Goal: Task Accomplishment & Management: Manage account settings

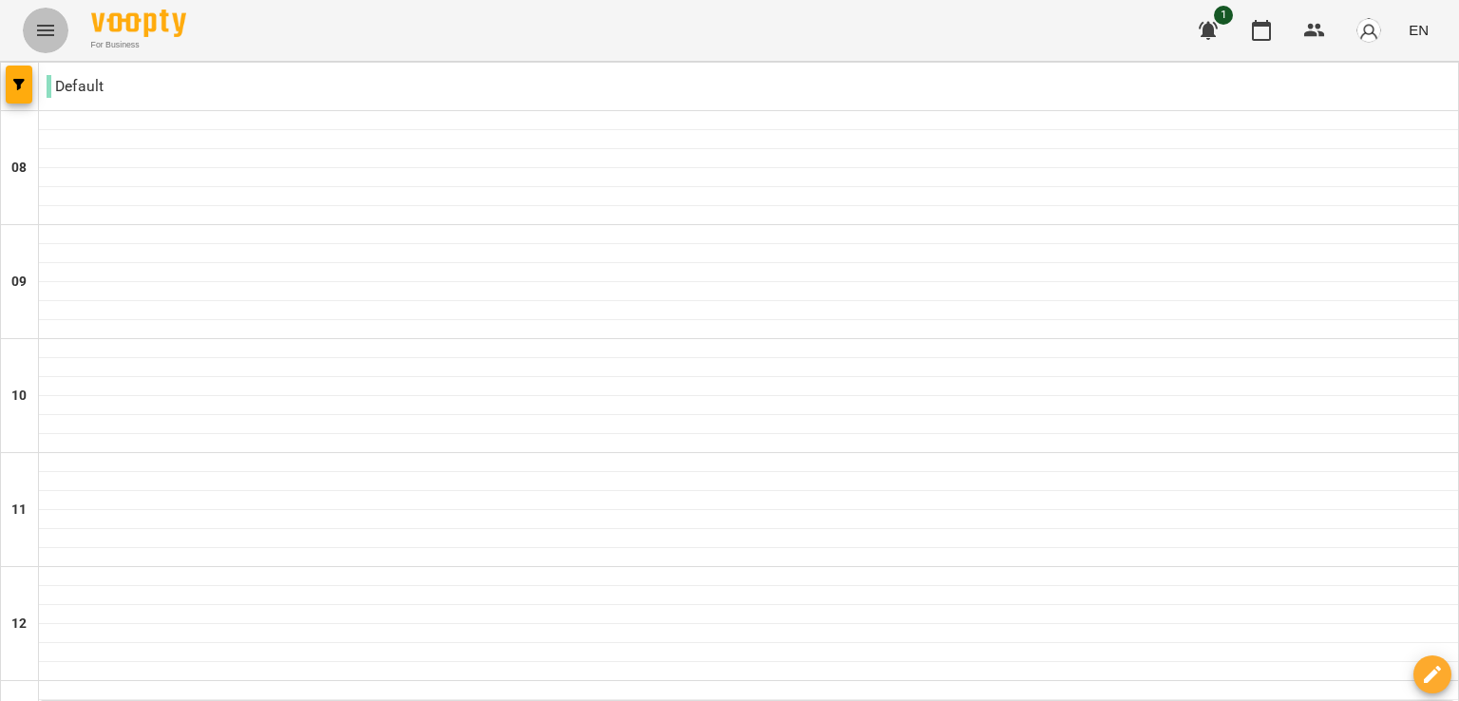
click at [46, 36] on icon "Menu" at bounding box center [45, 30] width 23 height 23
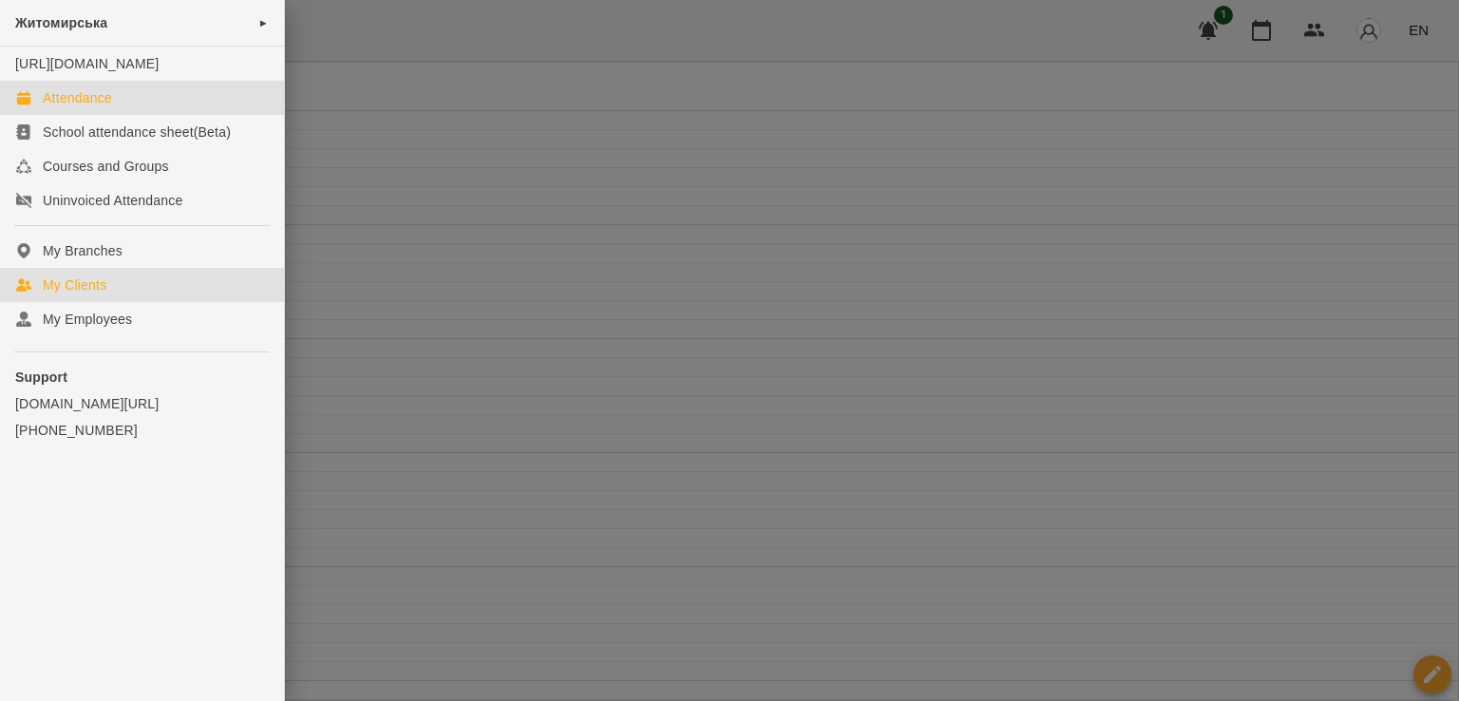
click at [103, 302] on link "My Clients" at bounding box center [142, 285] width 284 height 34
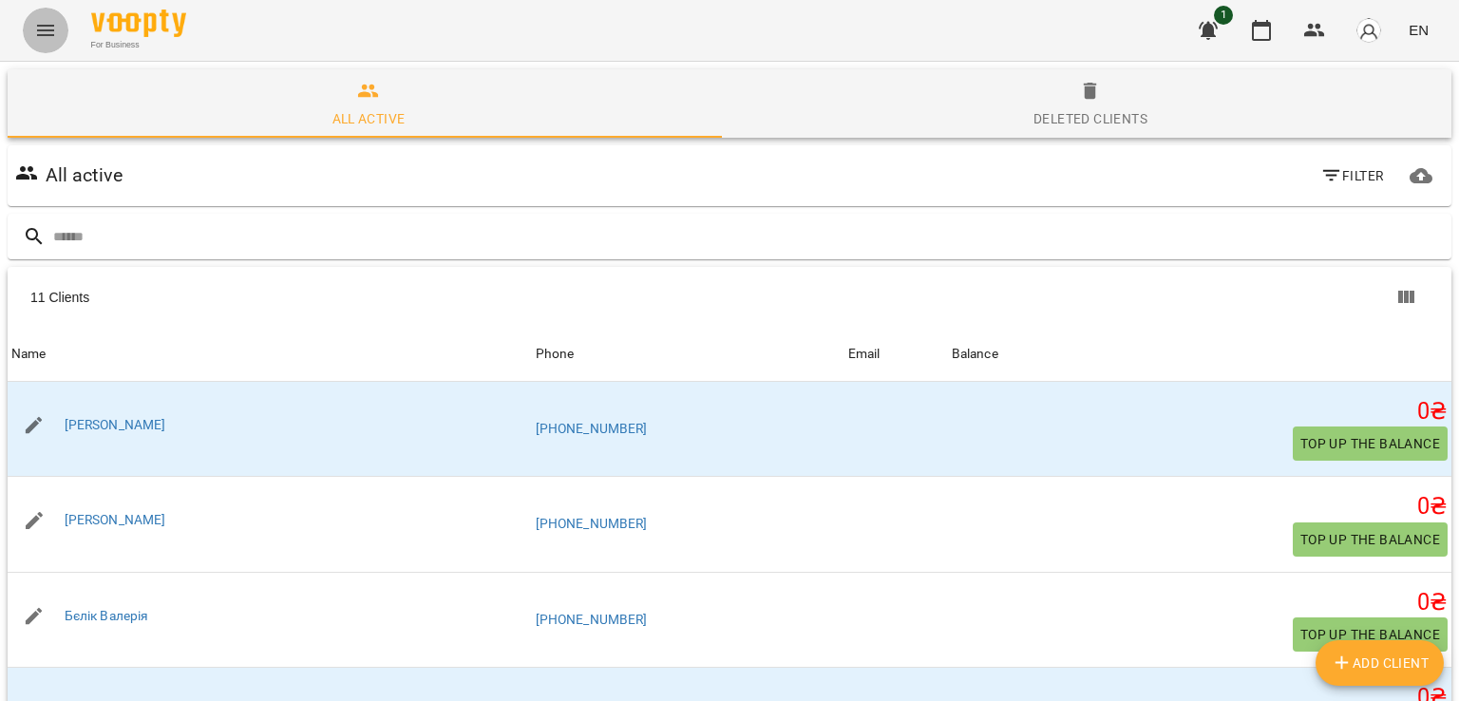
click at [59, 31] on button "Menu" at bounding box center [46, 31] width 46 height 46
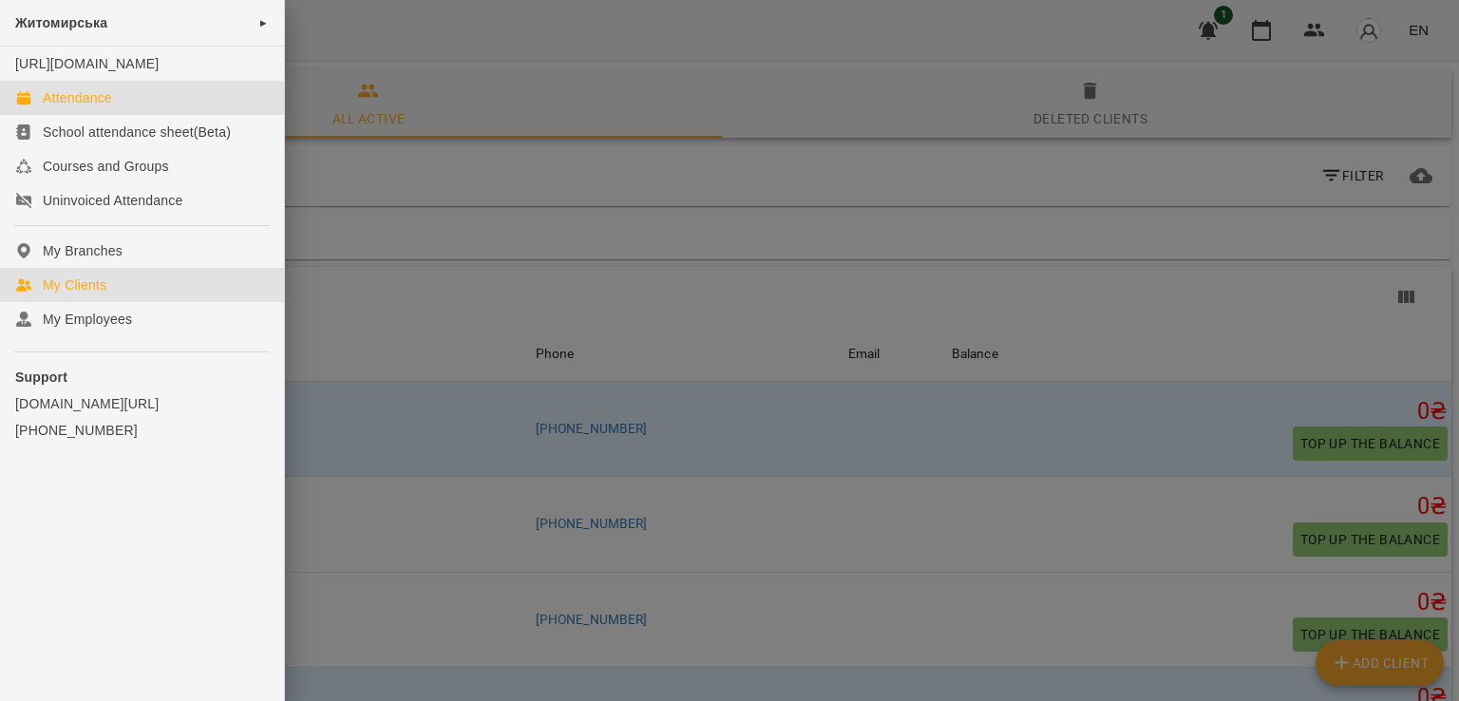
click at [98, 107] on div "Attendance" at bounding box center [77, 97] width 69 height 19
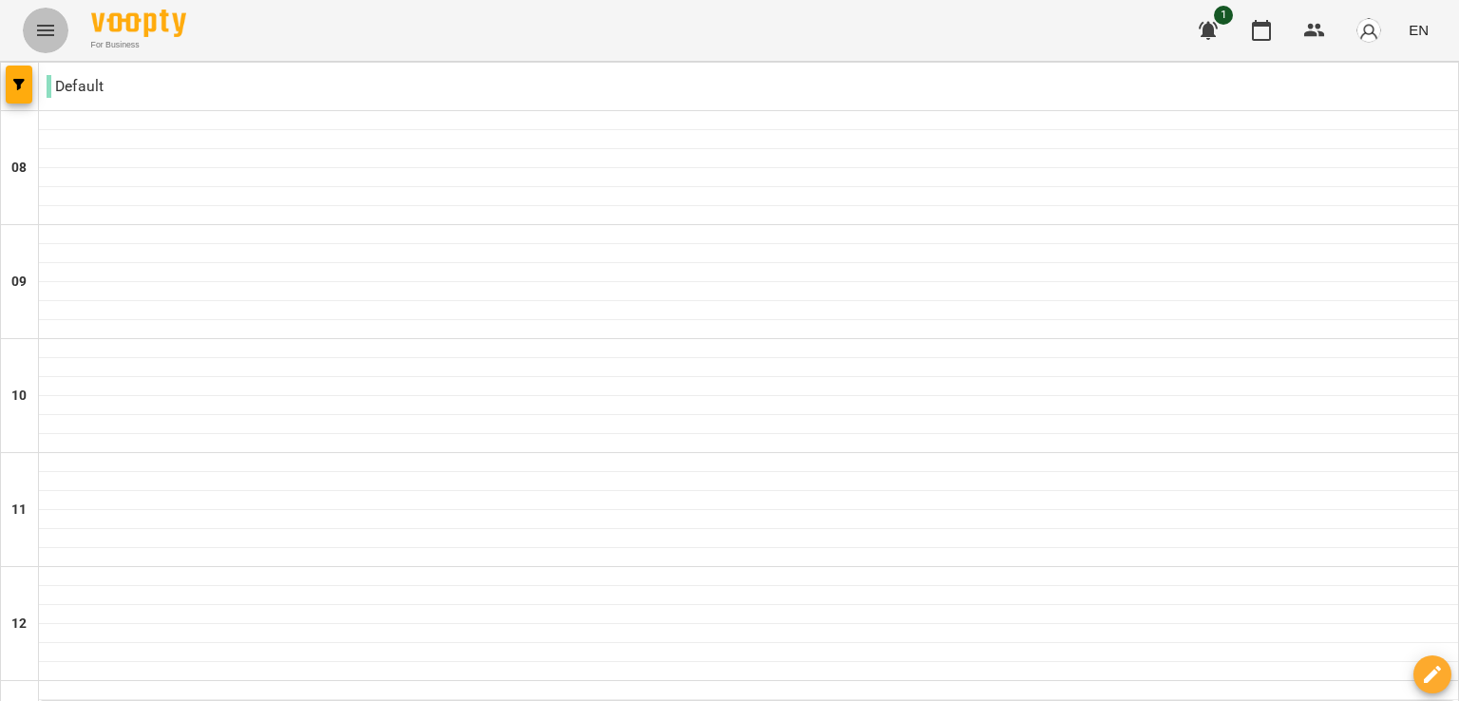
click at [37, 29] on icon "Menu" at bounding box center [45, 30] width 17 height 11
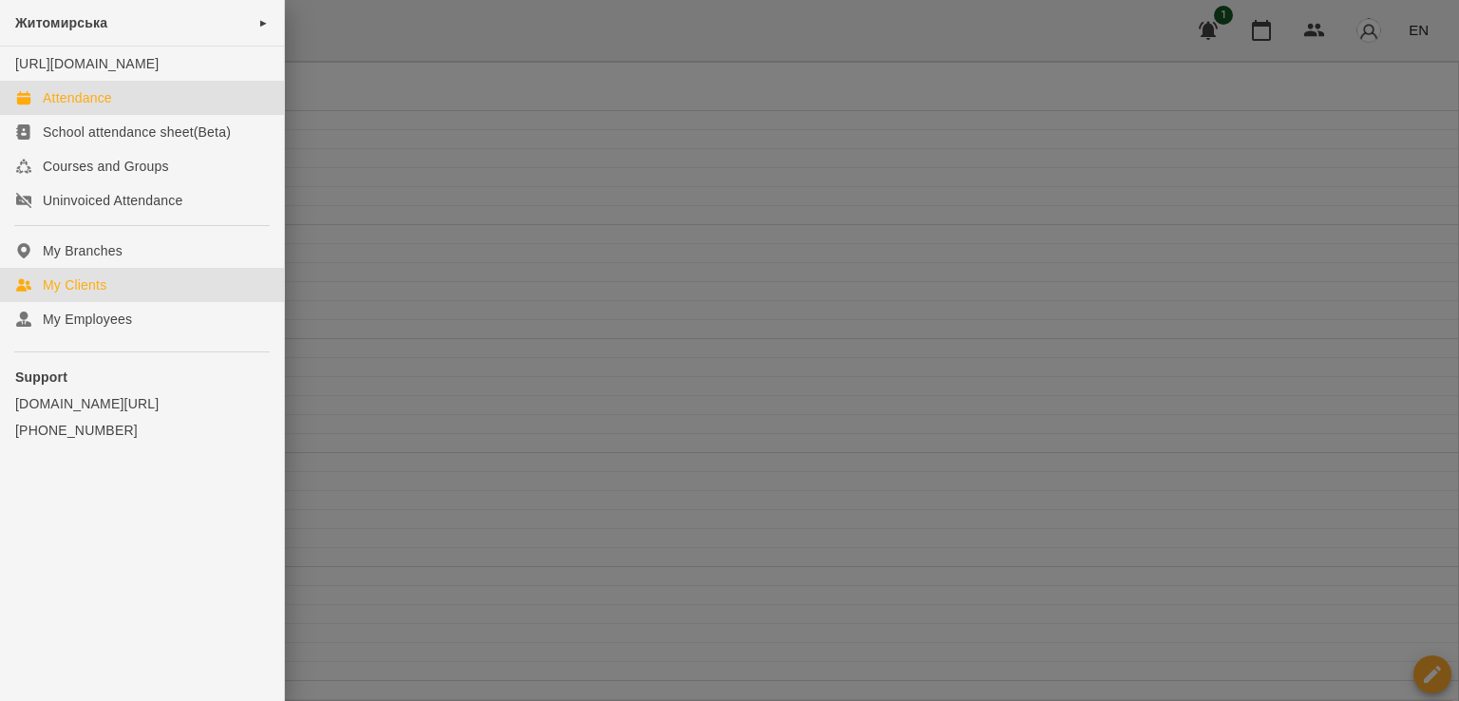
click at [100, 294] on div "My Clients" at bounding box center [75, 284] width 64 height 19
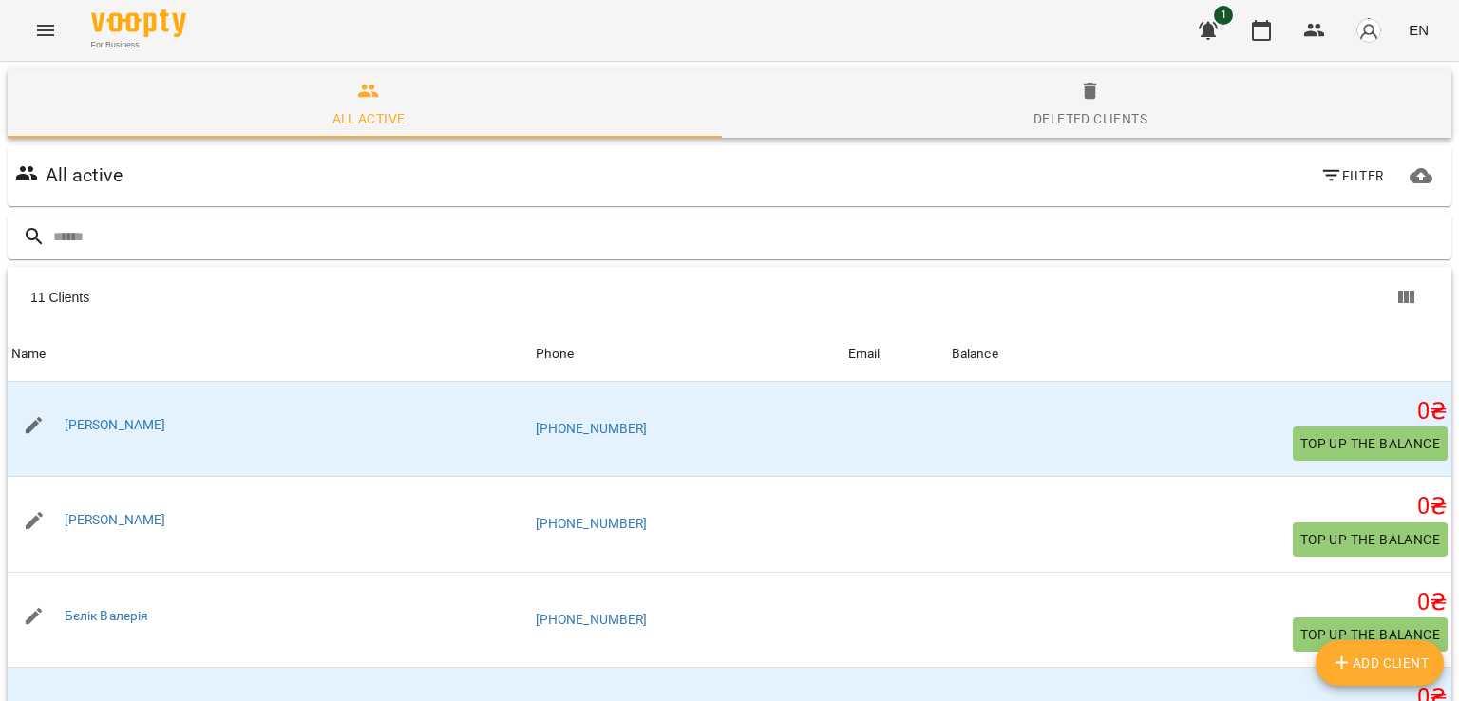
scroll to position [51, 0]
click at [1357, 671] on span "Add Client" at bounding box center [1380, 663] width 99 height 23
select select "**"
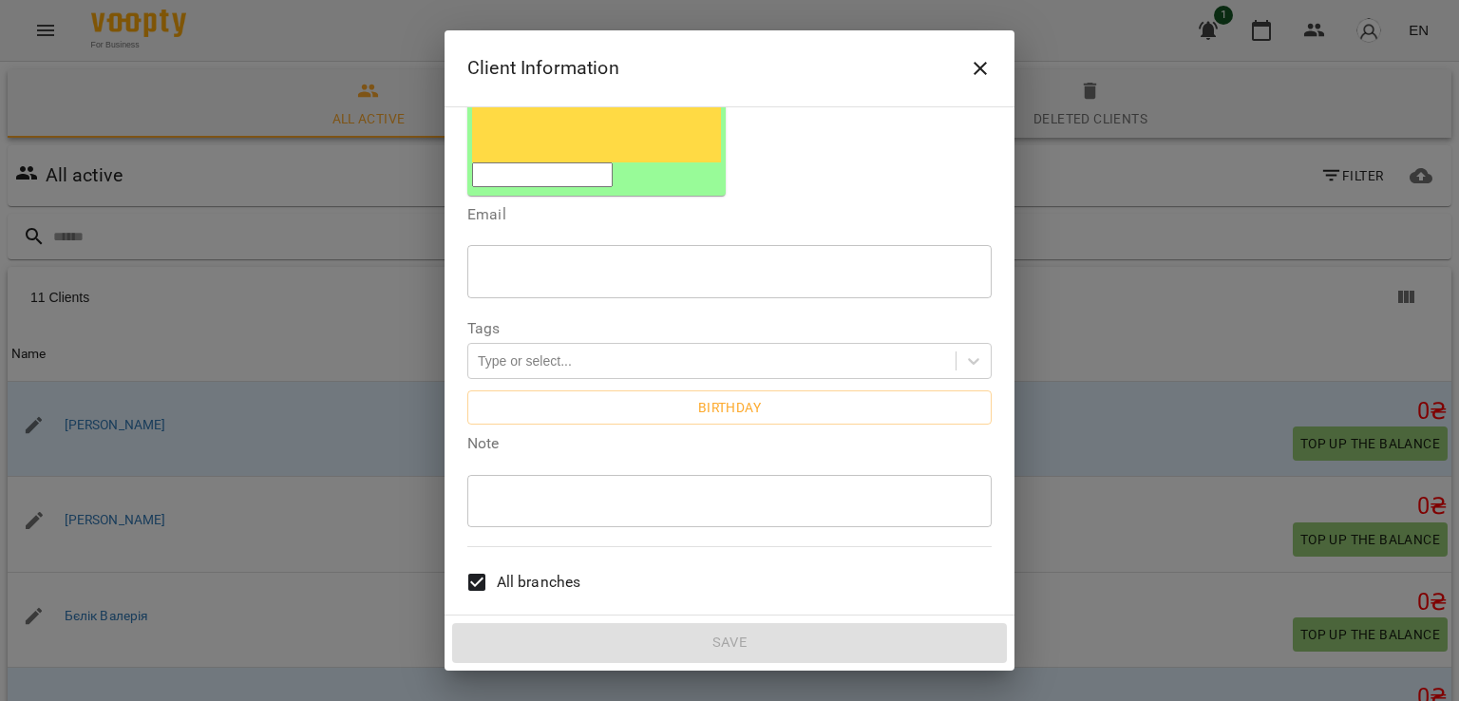
scroll to position [356, 0]
click at [997, 59] on button "Close" at bounding box center [980, 69] width 46 height 46
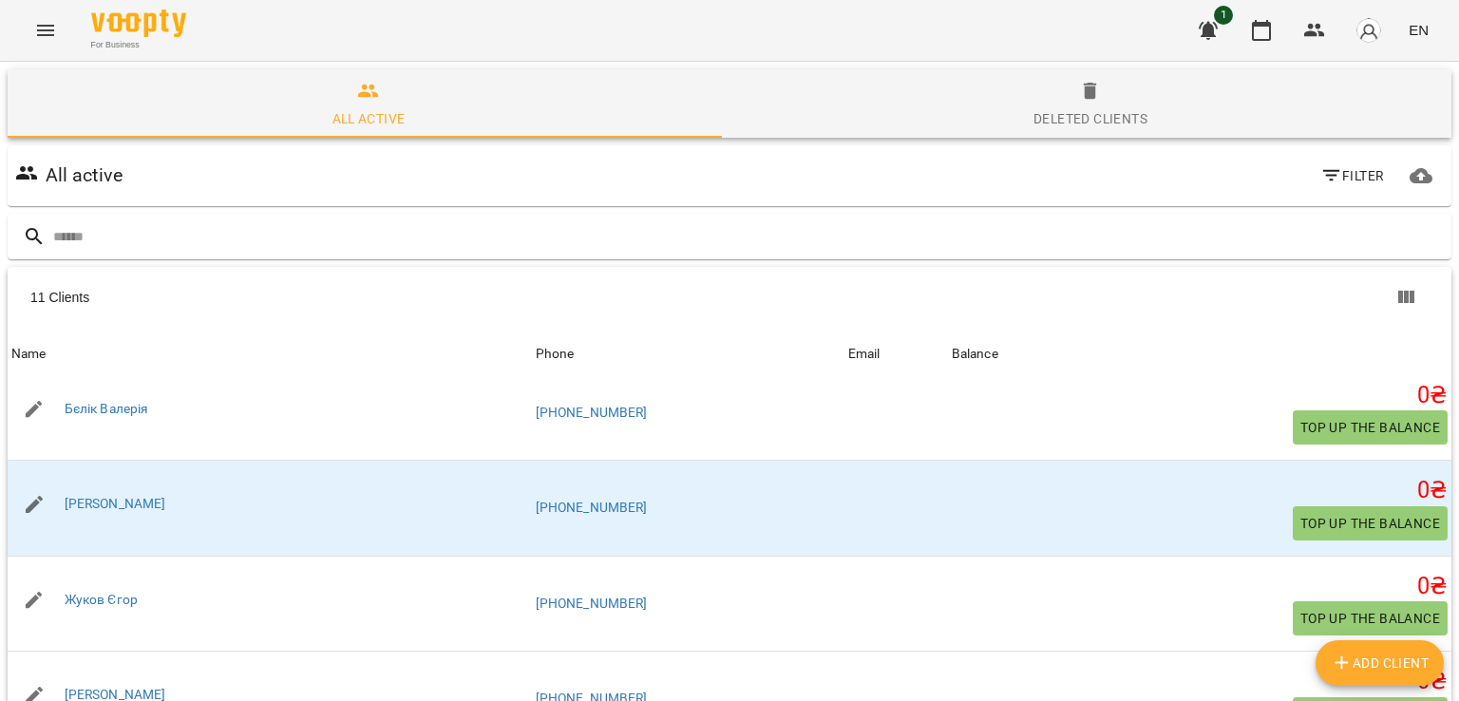
scroll to position [171, 0]
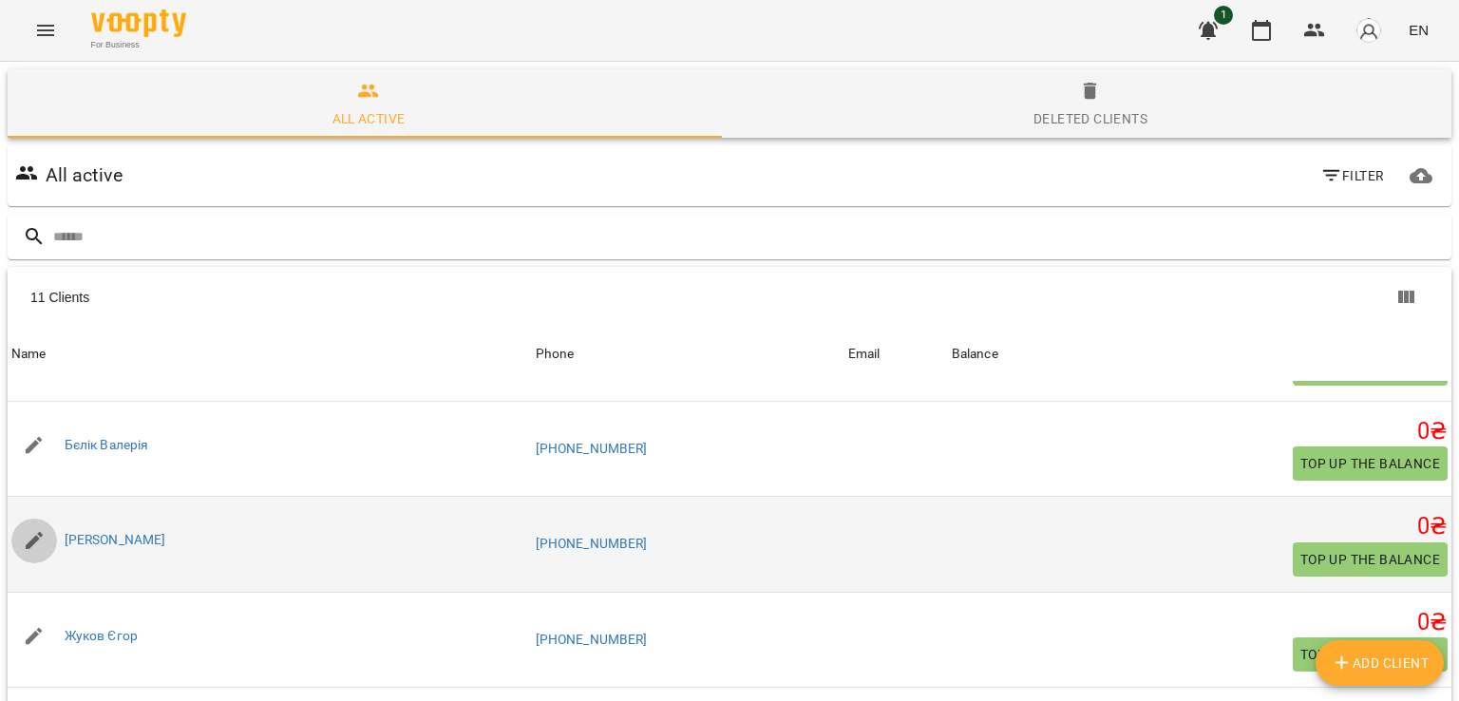
click at [34, 532] on icon "button" at bounding box center [34, 540] width 17 height 17
select select "**"
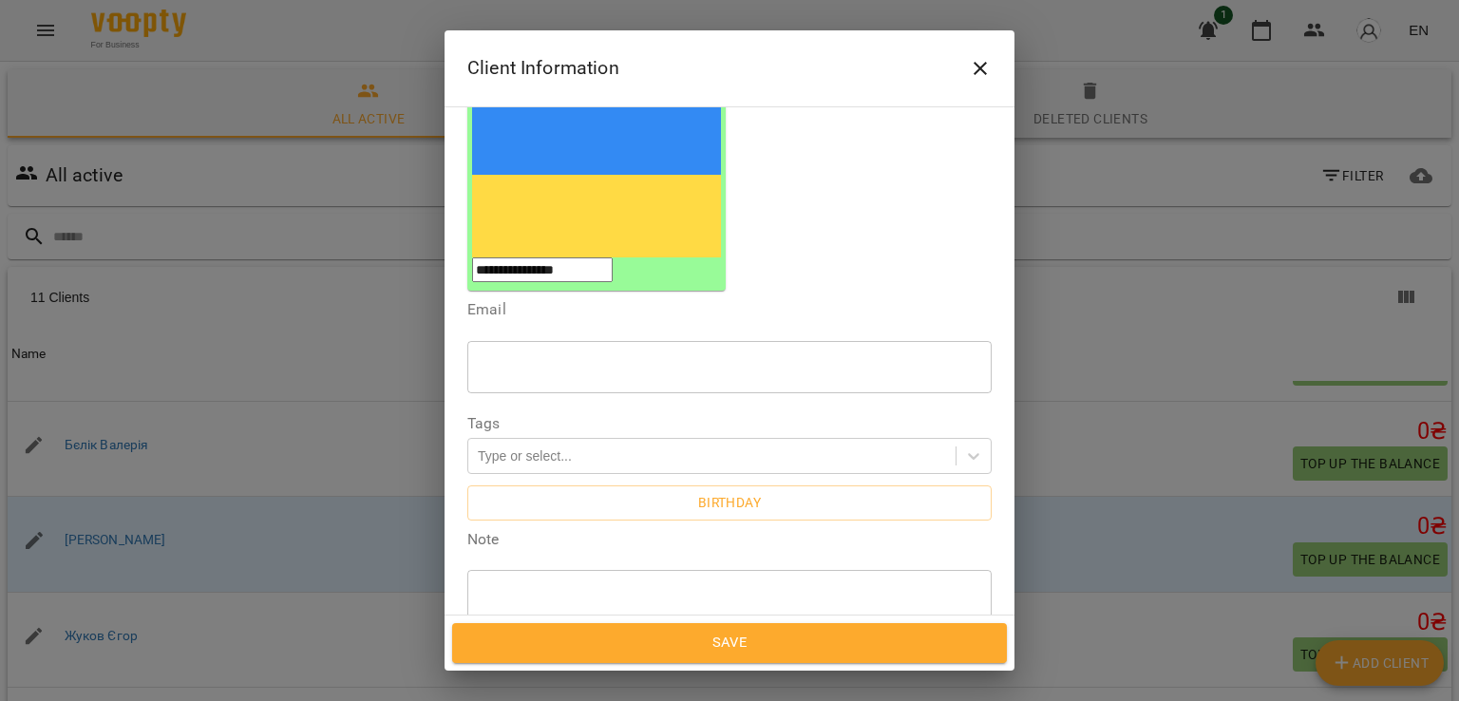
scroll to position [365, 0]
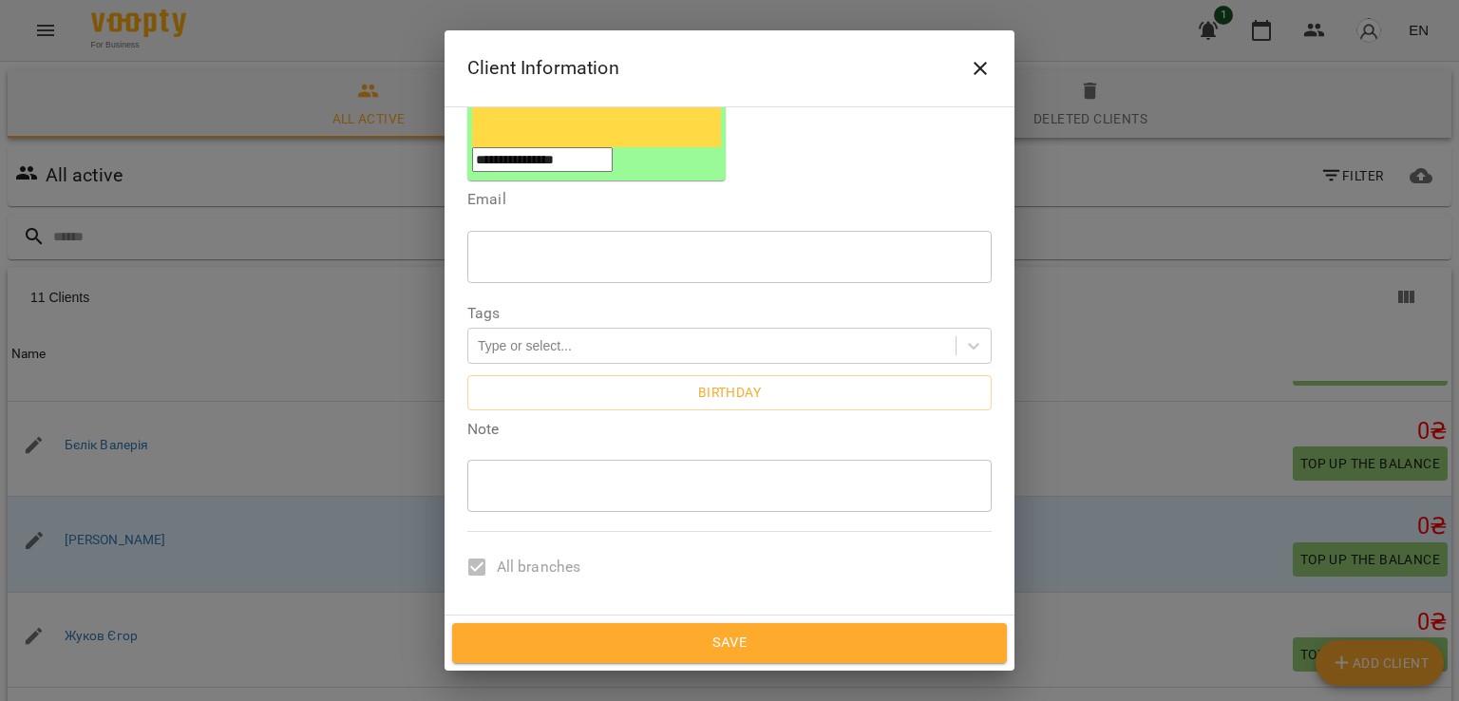
click at [482, 615] on label "All teachers" at bounding box center [516, 650] width 119 height 70
click at [483, 615] on label "All teachers" at bounding box center [516, 650] width 119 height 70
click at [481, 532] on label "All branches" at bounding box center [518, 567] width 123 height 70
click at [971, 74] on icon "Close" at bounding box center [980, 68] width 23 height 23
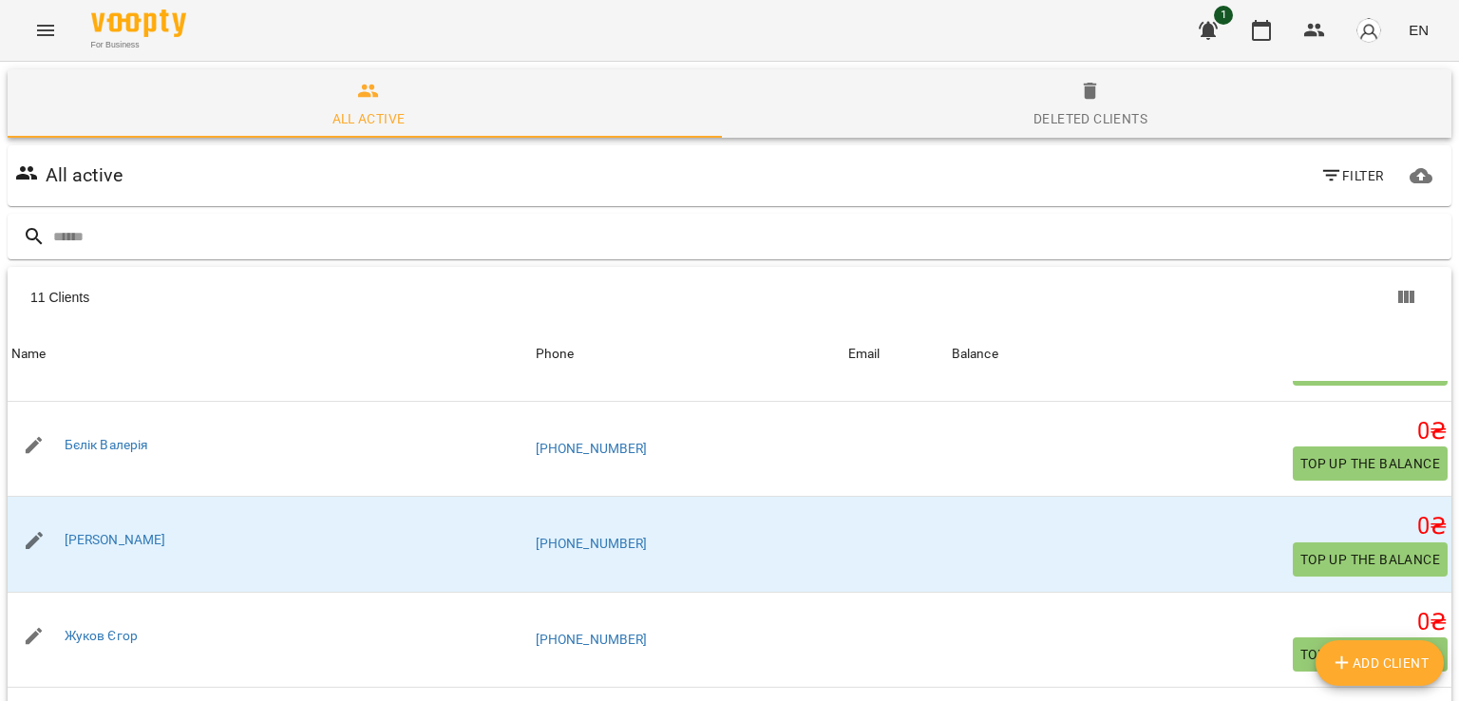
click at [1376, 686] on div "All active Filter 11 Clients 11 Clients Name Phone Email Balance Name [PERSON_N…" at bounding box center [729, 532] width 1451 height 781
click at [1394, 671] on span "Add Client" at bounding box center [1380, 663] width 99 height 23
select select "**"
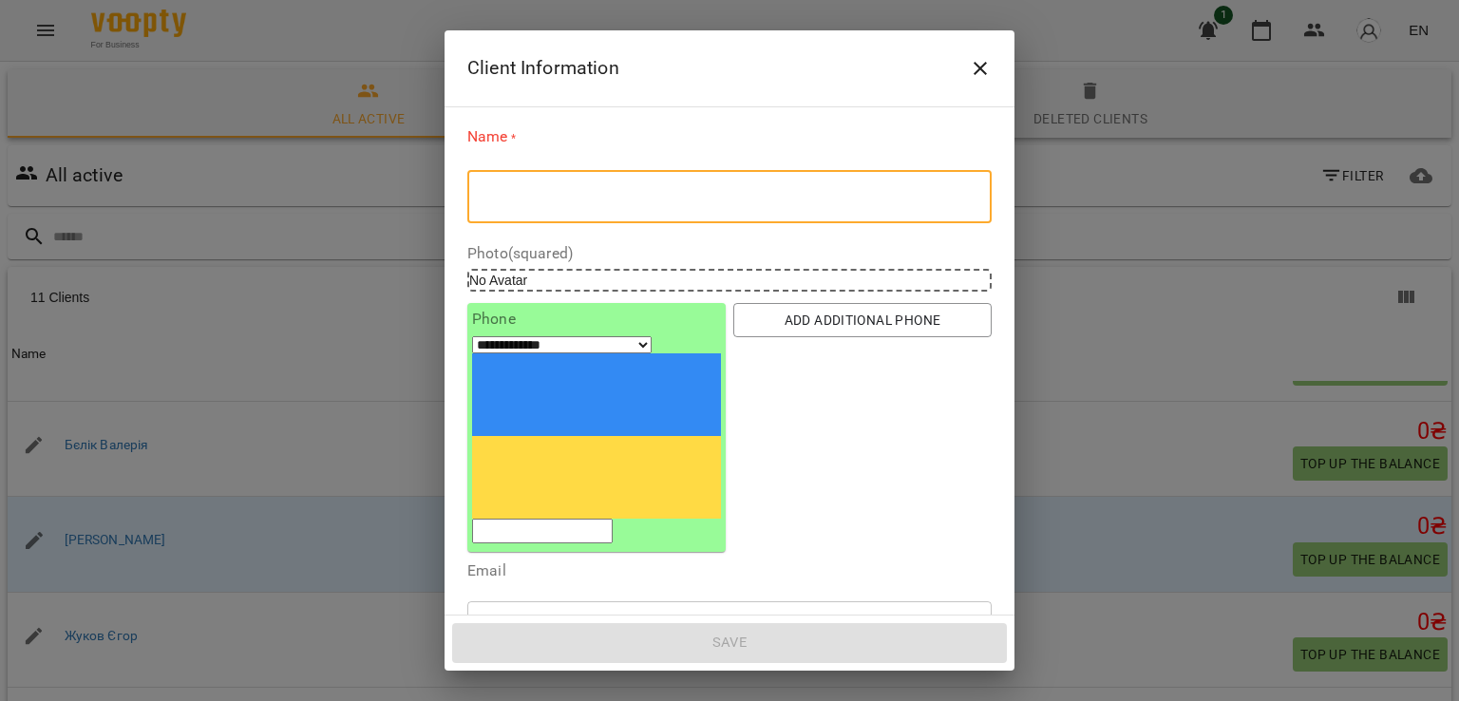
click at [573, 199] on textarea at bounding box center [730, 197] width 498 height 18
